Goal: Information Seeking & Learning: Learn about a topic

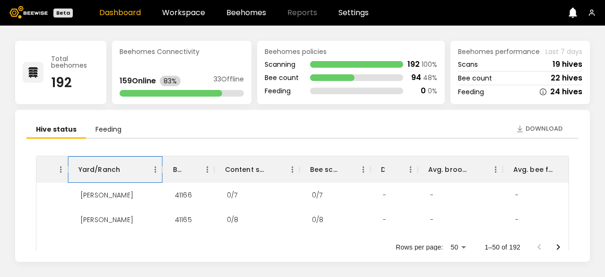
click at [100, 168] on div "Yard/Ranch" at bounding box center [99, 169] width 42 height 26
click at [134, 205] on div "[PERSON_NAME]" at bounding box center [115, 195] width 95 height 25
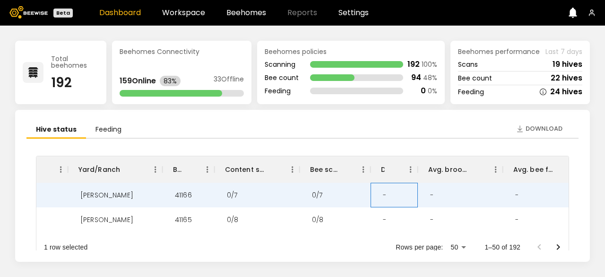
drag, startPoint x: 387, startPoint y: 199, endPoint x: 426, endPoint y: 197, distance: 38.8
click at [426, 197] on div "- [PERSON_NAME] 41166 0/7 0/7 - - - - - [DATE]" at bounding box center [408, 195] width 823 height 25
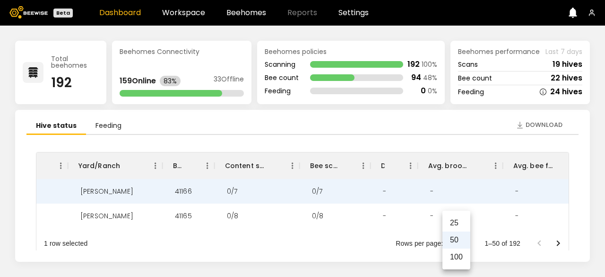
click at [462, 246] on body "Beta Dashboard Workspace Beehomes Reports Settings Total beehomes 192 Beehomes …" at bounding box center [302, 138] width 605 height 277
click at [556, 243] on div at bounding box center [302, 138] width 605 height 277
click at [556, 243] on icon "Go to next page" at bounding box center [558, 242] width 11 height 11
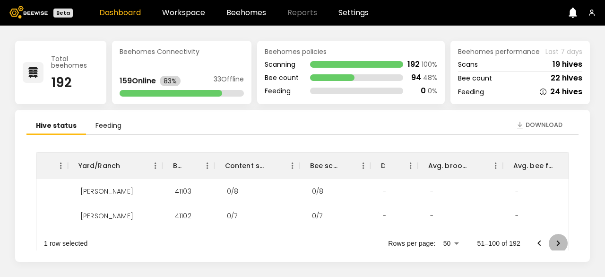
click at [556, 243] on icon "Go to next page" at bounding box center [558, 242] width 11 height 11
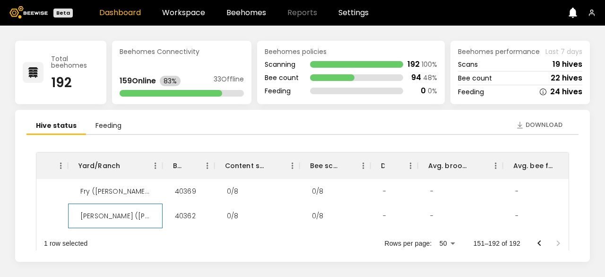
click at [90, 215] on div "[PERSON_NAME] ([PERSON_NAME] 7)/[PERSON_NAME] - [GEOGRAPHIC_DATA]" at bounding box center [115, 215] width 85 height 25
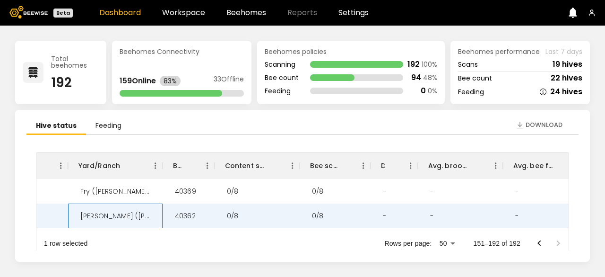
click at [90, 215] on div "[PERSON_NAME] ([PERSON_NAME] 7)/[PERSON_NAME] - [GEOGRAPHIC_DATA]" at bounding box center [115, 215] width 85 height 25
click at [183, 254] on div "Download Hive status Feeding Region Yard/Ranch BH ID Content scan hives Bee sca…" at bounding box center [302, 186] width 575 height 152
click at [174, 243] on div "1 row selected Rows per page: 50 ** 151–192 of 192" at bounding box center [302, 243] width 532 height 25
click at [502, 78] on div "Bee count 22 hives" at bounding box center [520, 78] width 124 height 14
click at [30, 74] on icon at bounding box center [32, 72] width 13 height 13
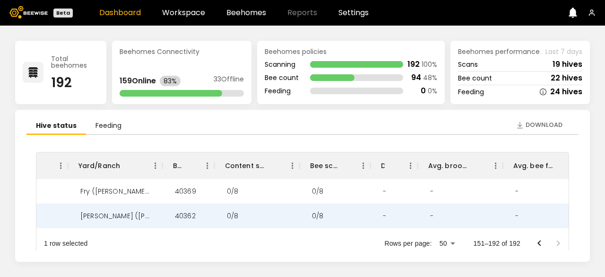
click at [55, 82] on div "192" at bounding box center [75, 82] width 48 height 13
click at [173, 15] on link "Workspace" at bounding box center [183, 13] width 43 height 8
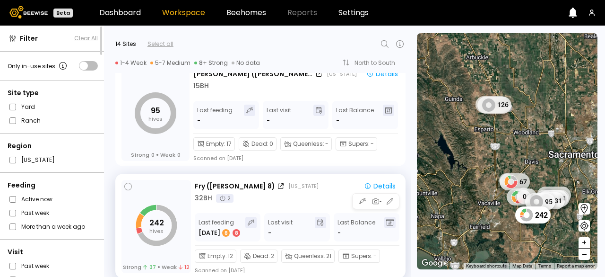
scroll to position [1372, 0]
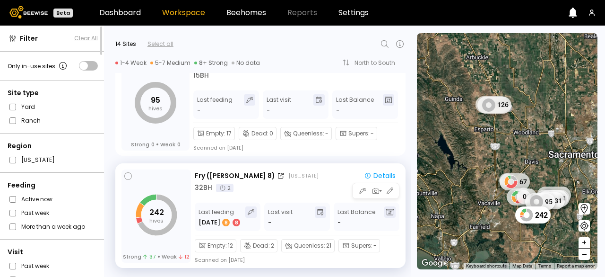
click at [317, 213] on icon at bounding box center [320, 212] width 6 height 7
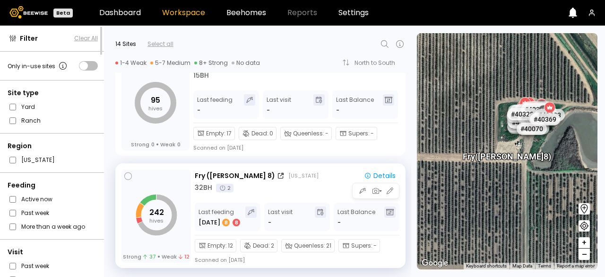
click at [172, 259] on div "Strong 37 Weak 12" at bounding box center [156, 256] width 67 height 7
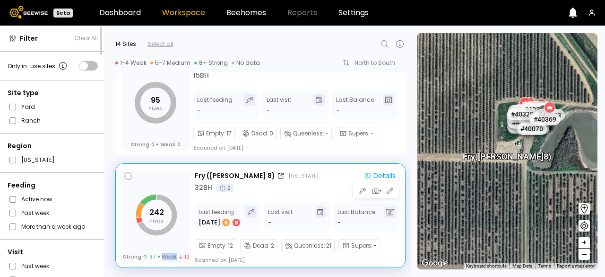
click at [172, 259] on div "Strong 37 Weak 12" at bounding box center [156, 256] width 67 height 7
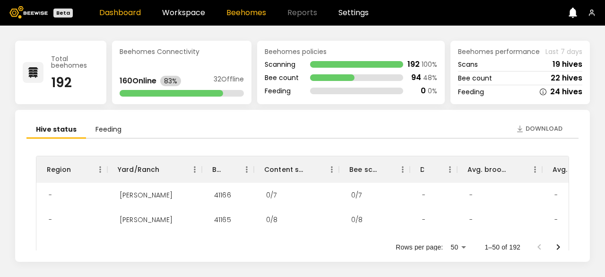
click at [253, 11] on link "Beehomes" at bounding box center [246, 13] width 40 height 8
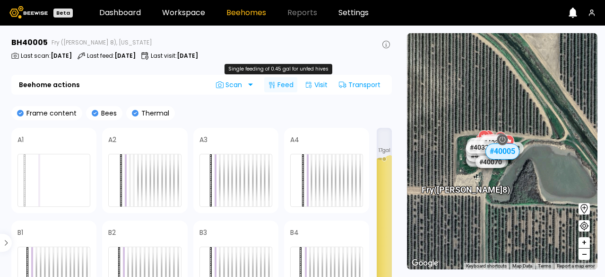
click at [278, 91] on div "Feed" at bounding box center [280, 84] width 33 height 15
click at [284, 81] on div "Feed" at bounding box center [280, 84] width 33 height 15
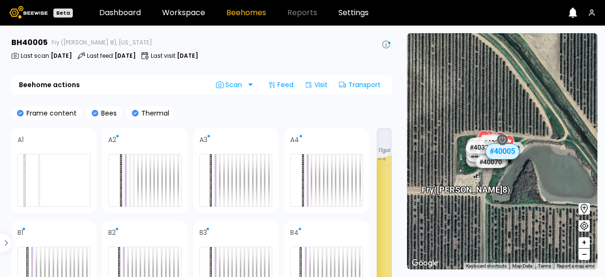
click at [95, 110] on icon at bounding box center [95, 113] width 7 height 7
click at [158, 166] on div at bounding box center [158, 180] width 2 height 52
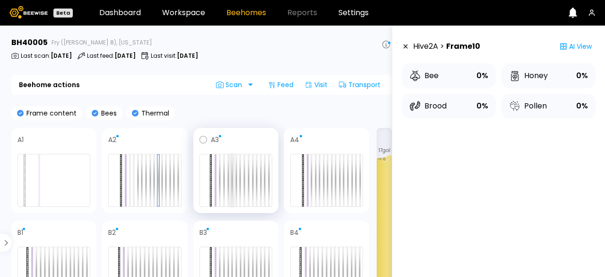
click at [232, 157] on div at bounding box center [232, 180] width 2 height 52
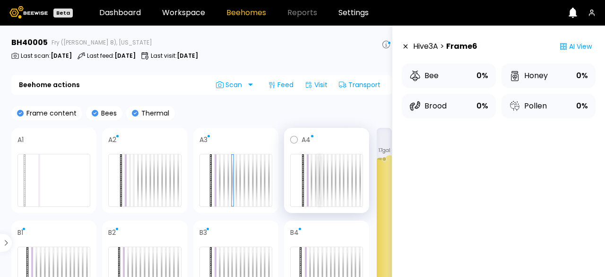
click at [319, 170] on div at bounding box center [320, 180] width 2 height 52
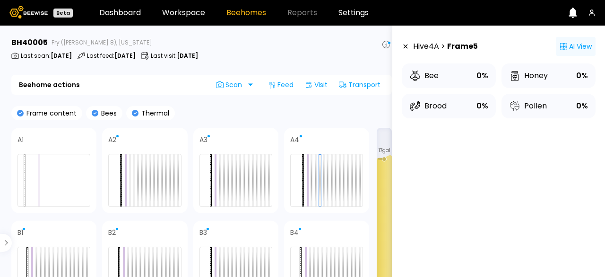
click at [563, 45] on circle at bounding box center [563, 44] width 1 height 1
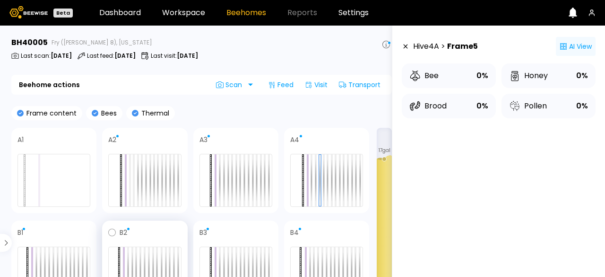
click at [154, 256] on div at bounding box center [144, 272] width 73 height 53
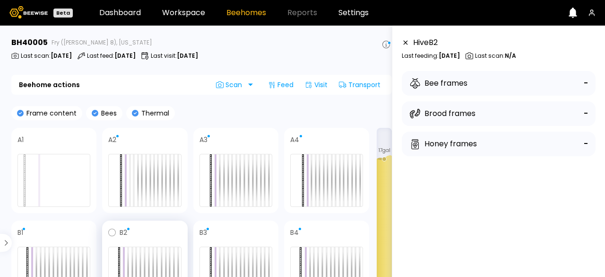
click at [154, 256] on div at bounding box center [144, 272] width 73 height 53
click at [222, 258] on div at bounding box center [236, 272] width 73 height 53
drag, startPoint x: 565, startPoint y: 181, endPoint x: 563, endPoint y: 128, distance: 52.6
click at [563, 128] on div "Bee frames - Brood frames - Honey frames -" at bounding box center [499, 127] width 194 height 113
click at [424, 232] on div "Hive B 3 Last feeding : N/A Last scan : N/A Bee frames - Brood frames - Honey f…" at bounding box center [499, 164] width 194 height 254
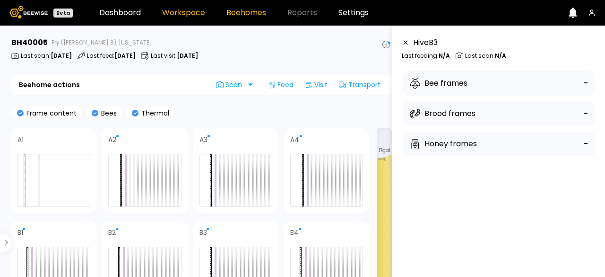
click at [182, 9] on link "Workspace" at bounding box center [183, 13] width 43 height 8
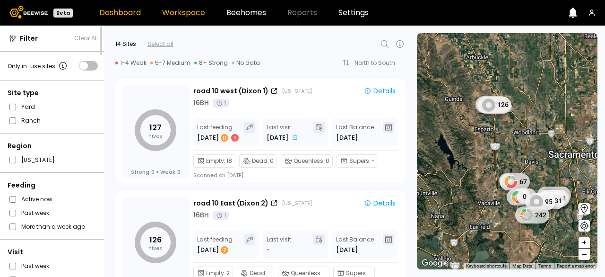
click at [119, 14] on link "Dashboard" at bounding box center [120, 13] width 42 height 8
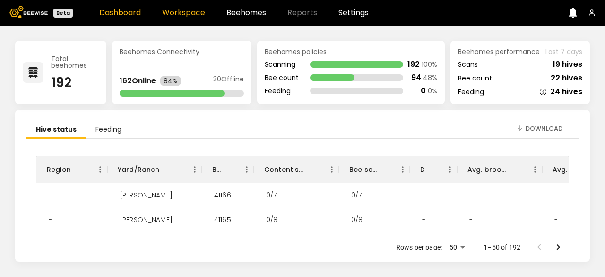
click at [189, 15] on link "Workspace" at bounding box center [183, 13] width 43 height 8
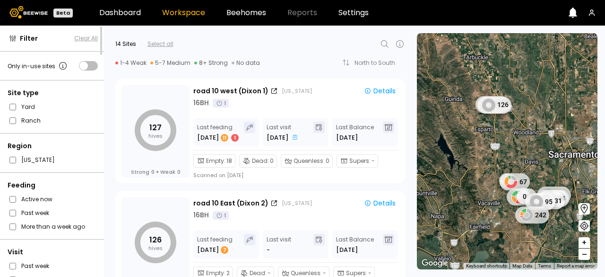
click at [189, 15] on link "Workspace" at bounding box center [183, 13] width 43 height 8
click at [115, 11] on link "Dashboard" at bounding box center [120, 13] width 42 height 8
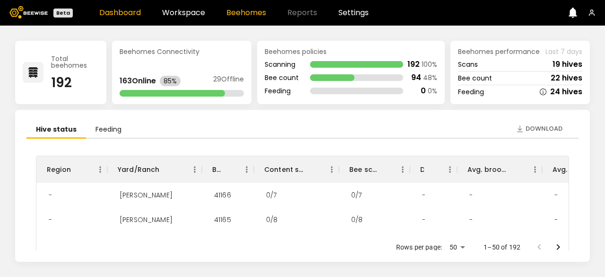
click at [244, 13] on link "Beehomes" at bounding box center [246, 13] width 40 height 8
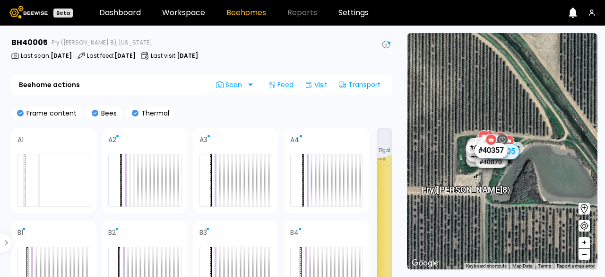
click at [481, 150] on div "# 40357" at bounding box center [490, 150] width 33 height 15
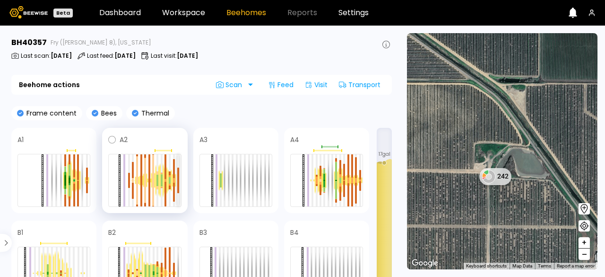
click at [178, 189] on div at bounding box center [178, 186] width 2 height 13
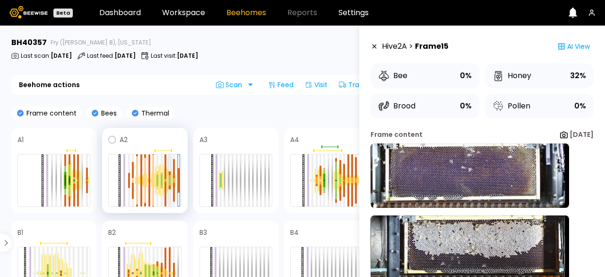
click at [169, 188] on div at bounding box center [170, 187] width 2 height 4
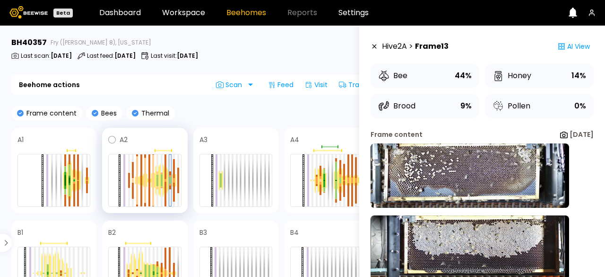
click at [169, 188] on div at bounding box center [170, 187] width 2 height 4
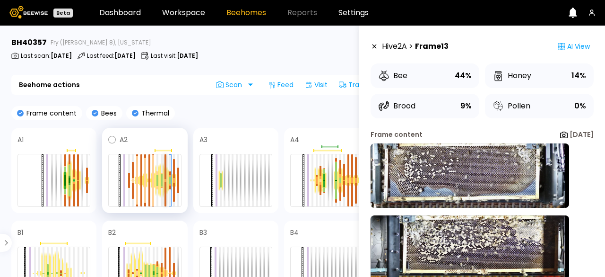
click at [166, 200] on div at bounding box center [166, 194] width 2 height 25
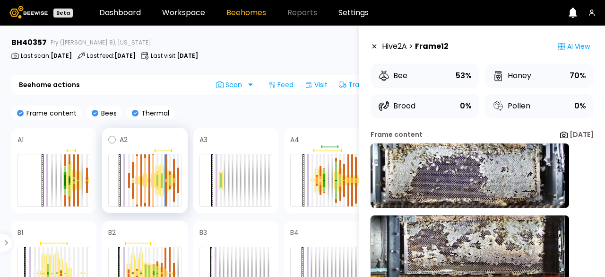
click at [160, 182] on div at bounding box center [162, 180] width 4 height 35
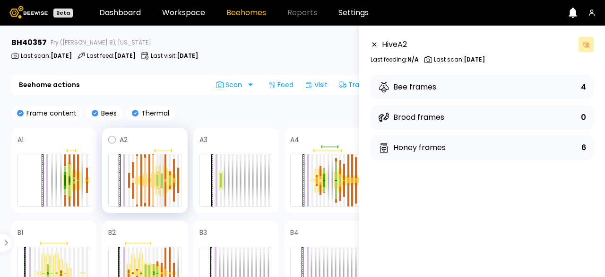
click at [161, 186] on div at bounding box center [162, 186] width 2 height 1
click at [161, 186] on div at bounding box center [162, 180] width 2 height 52
click at [161, 186] on div at bounding box center [162, 186] width 2 height 1
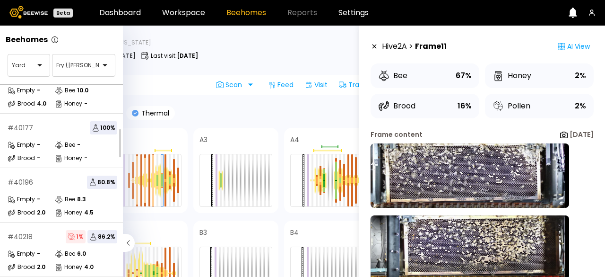
scroll to position [409, 0]
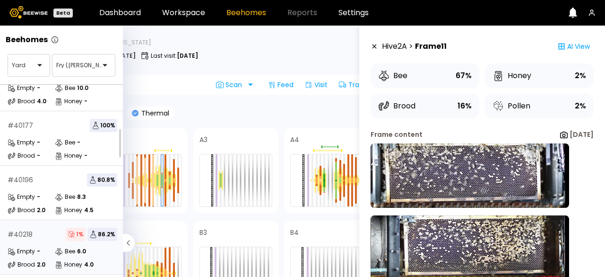
click at [50, 251] on div "Empty -" at bounding box center [31, 250] width 47 height 9
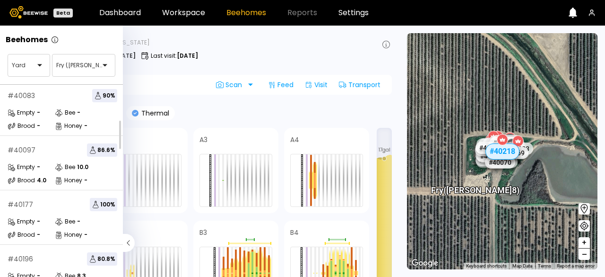
scroll to position [330, 0]
click at [112, 229] on div "Brood - Honey -" at bounding box center [63, 233] width 110 height 9
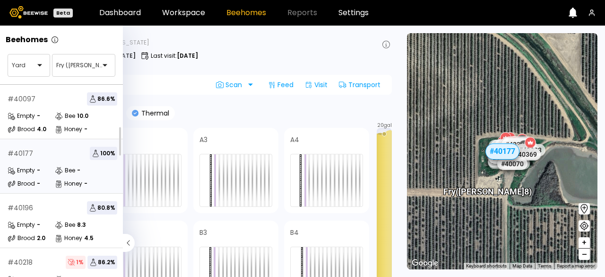
scroll to position [393, 0]
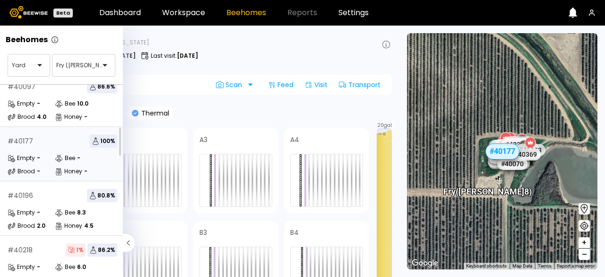
click at [112, 229] on div "Brood 2.0 Honey 4.5" at bounding box center [63, 225] width 110 height 9
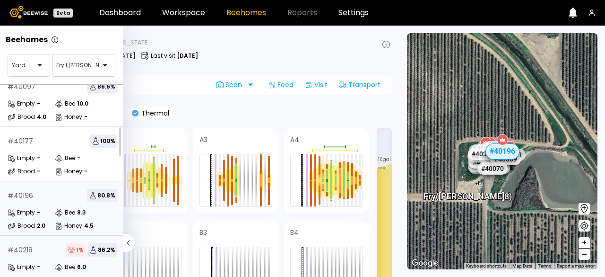
click at [96, 268] on div "Bee 6.0" at bounding box center [78, 266] width 47 height 9
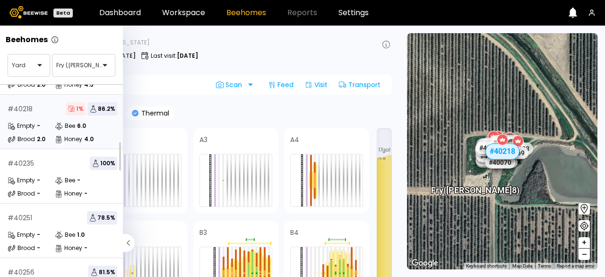
scroll to position [575, 0]
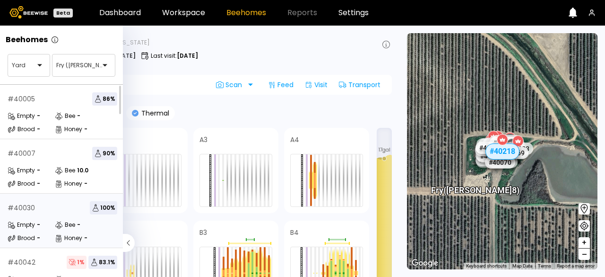
click at [88, 229] on div "Empty - Bee - Brood - Honey -" at bounding box center [63, 231] width 110 height 23
